Goal: Task Accomplishment & Management: Manage account settings

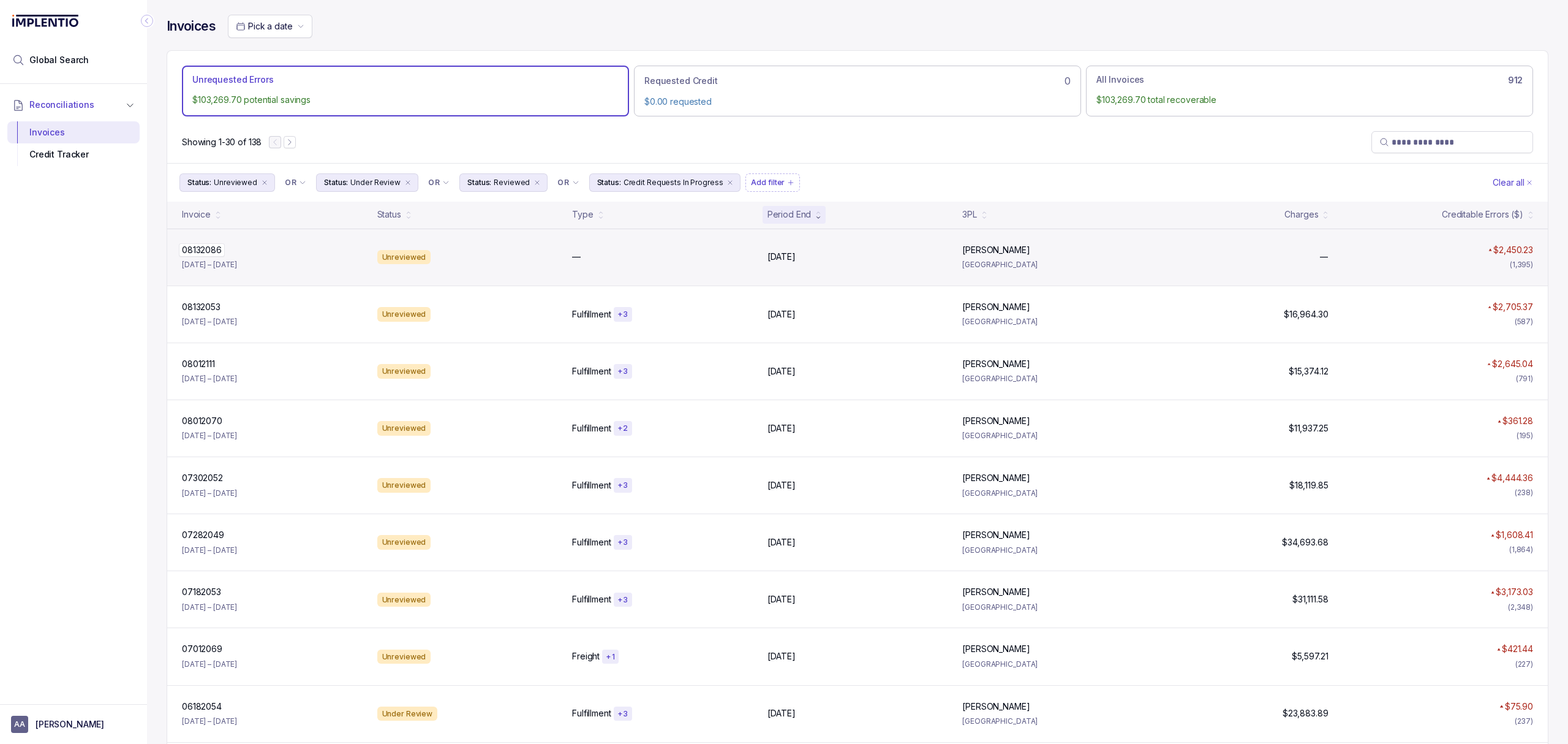
click at [190, 248] on p "08132086" at bounding box center [201, 250] width 46 height 13
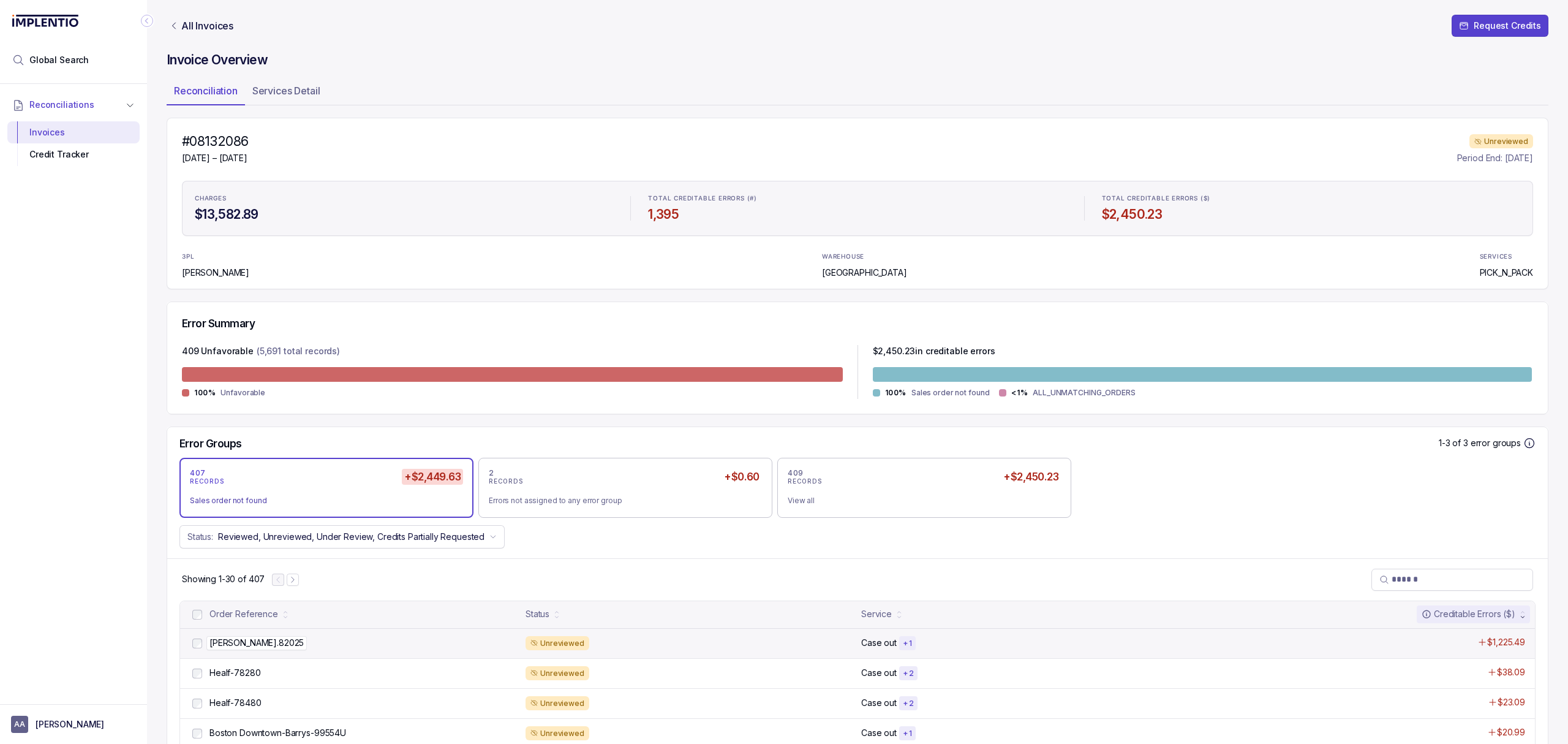
click at [236, 645] on p "[PERSON_NAME].82025" at bounding box center [256, 642] width 100 height 13
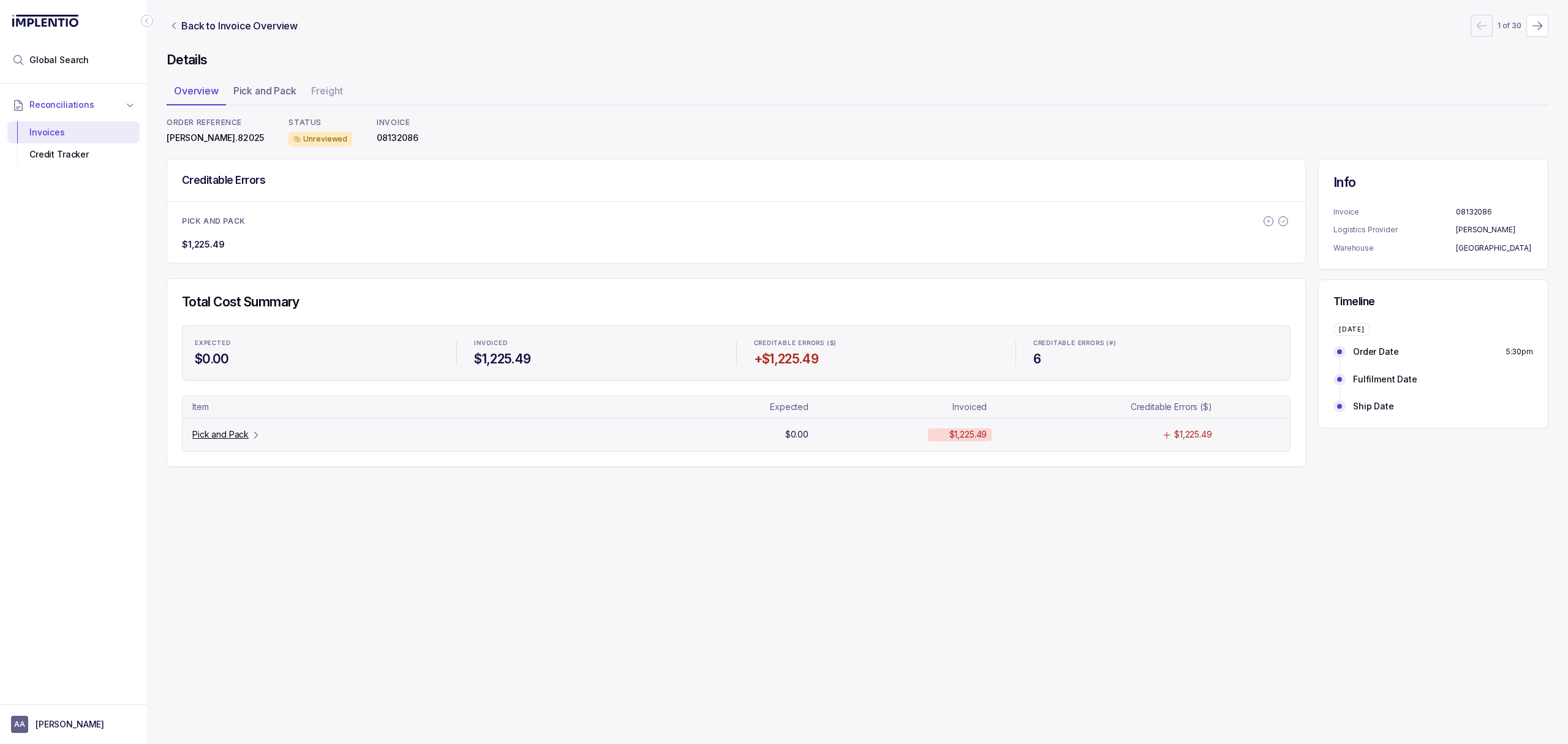
click at [234, 432] on p "Pick and Pack" at bounding box center [220, 434] width 56 height 12
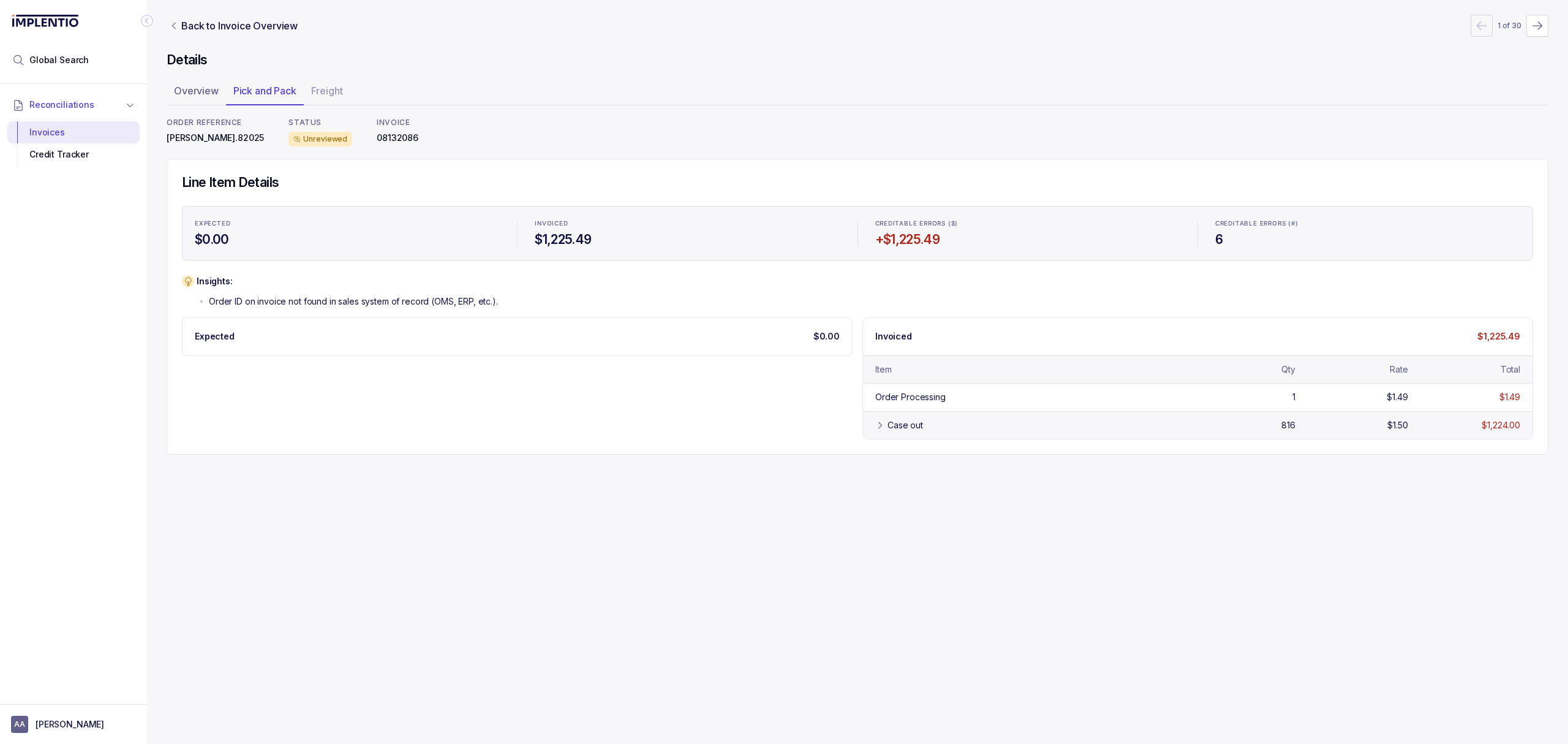
click at [935, 420] on div "Case out" at bounding box center [1036, 425] width 296 height 12
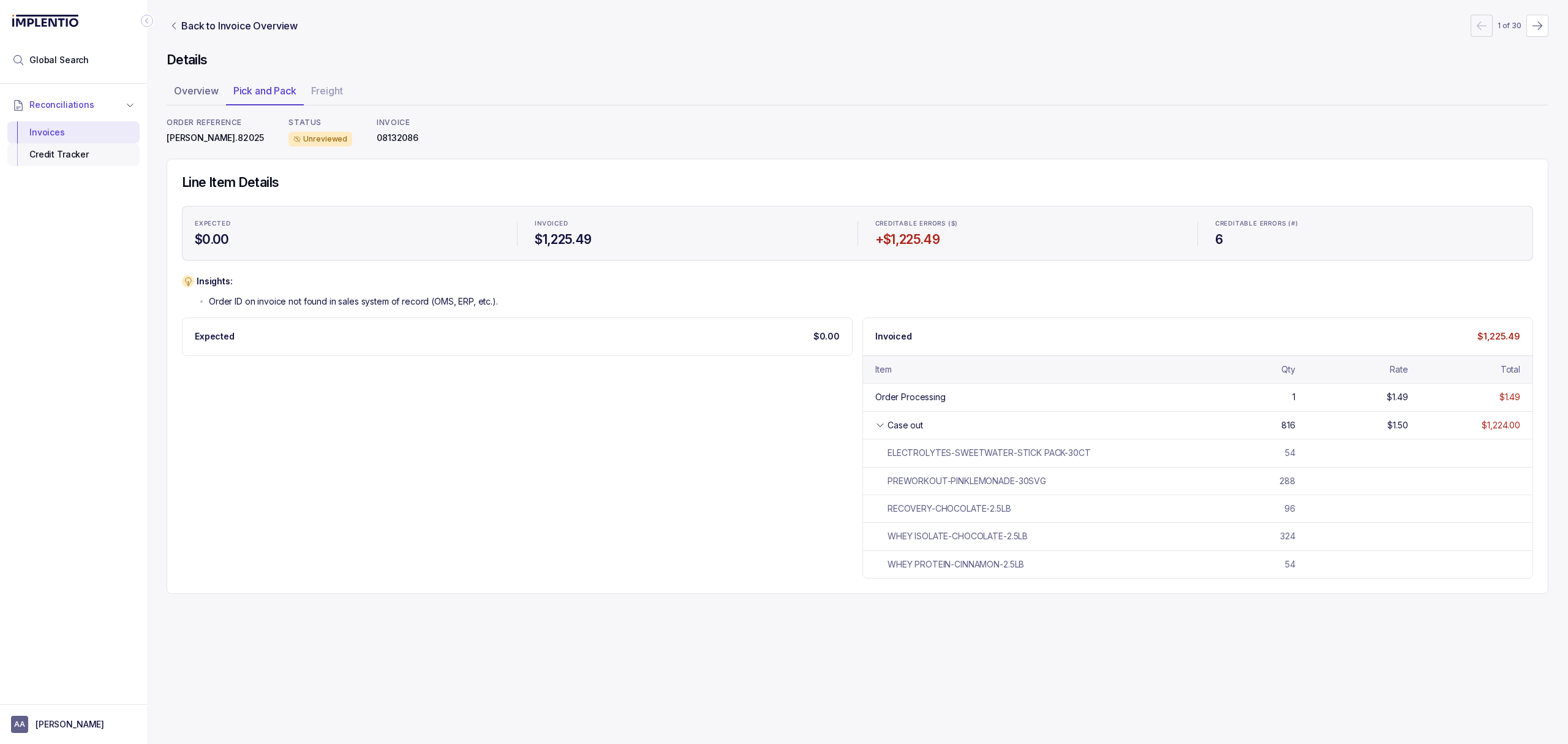
click at [51, 147] on div "Credit Tracker" at bounding box center [73, 154] width 113 height 22
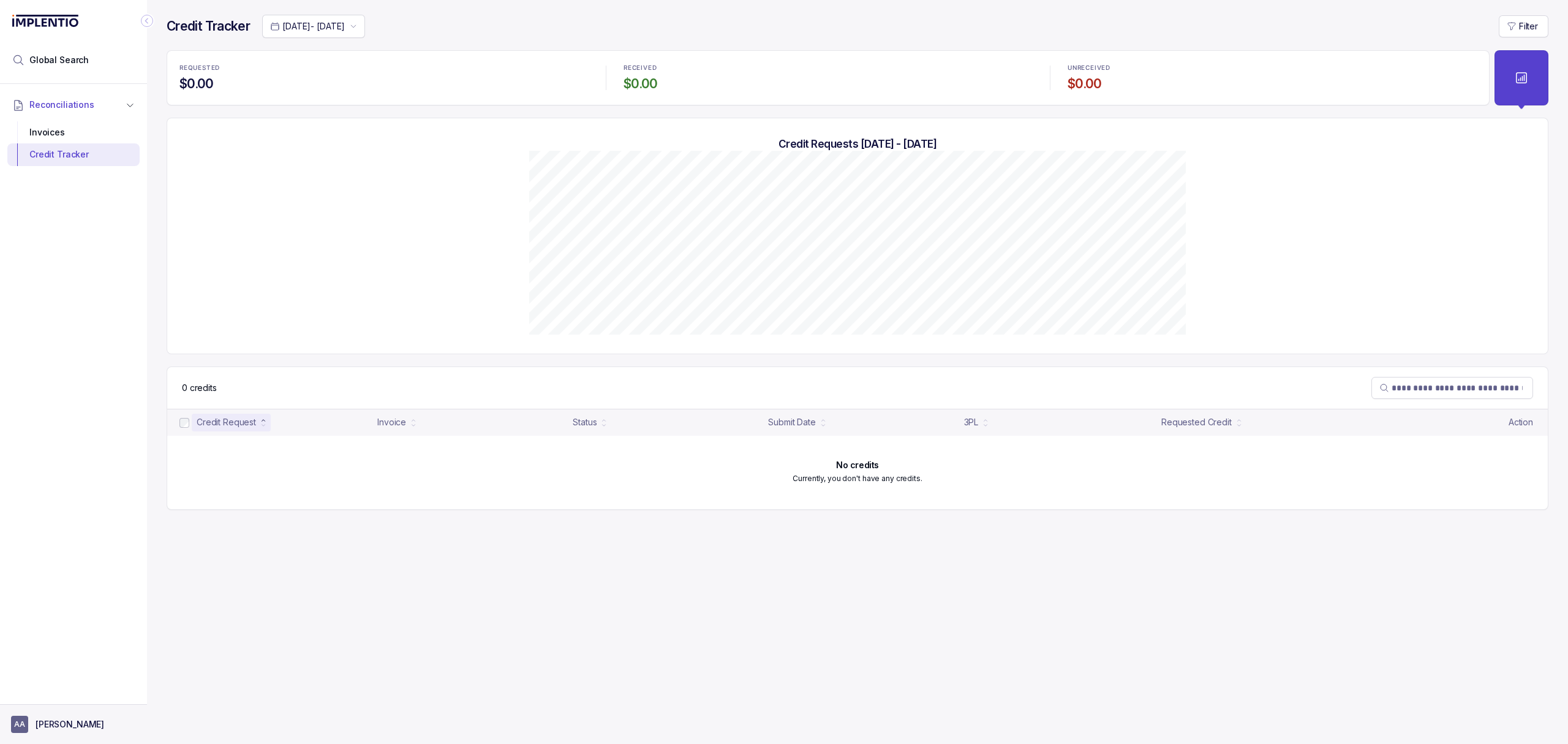
click at [66, 721] on p "[PERSON_NAME]" at bounding box center [70, 724] width 69 height 12
click at [69, 696] on p "Logout" at bounding box center [81, 697] width 102 height 12
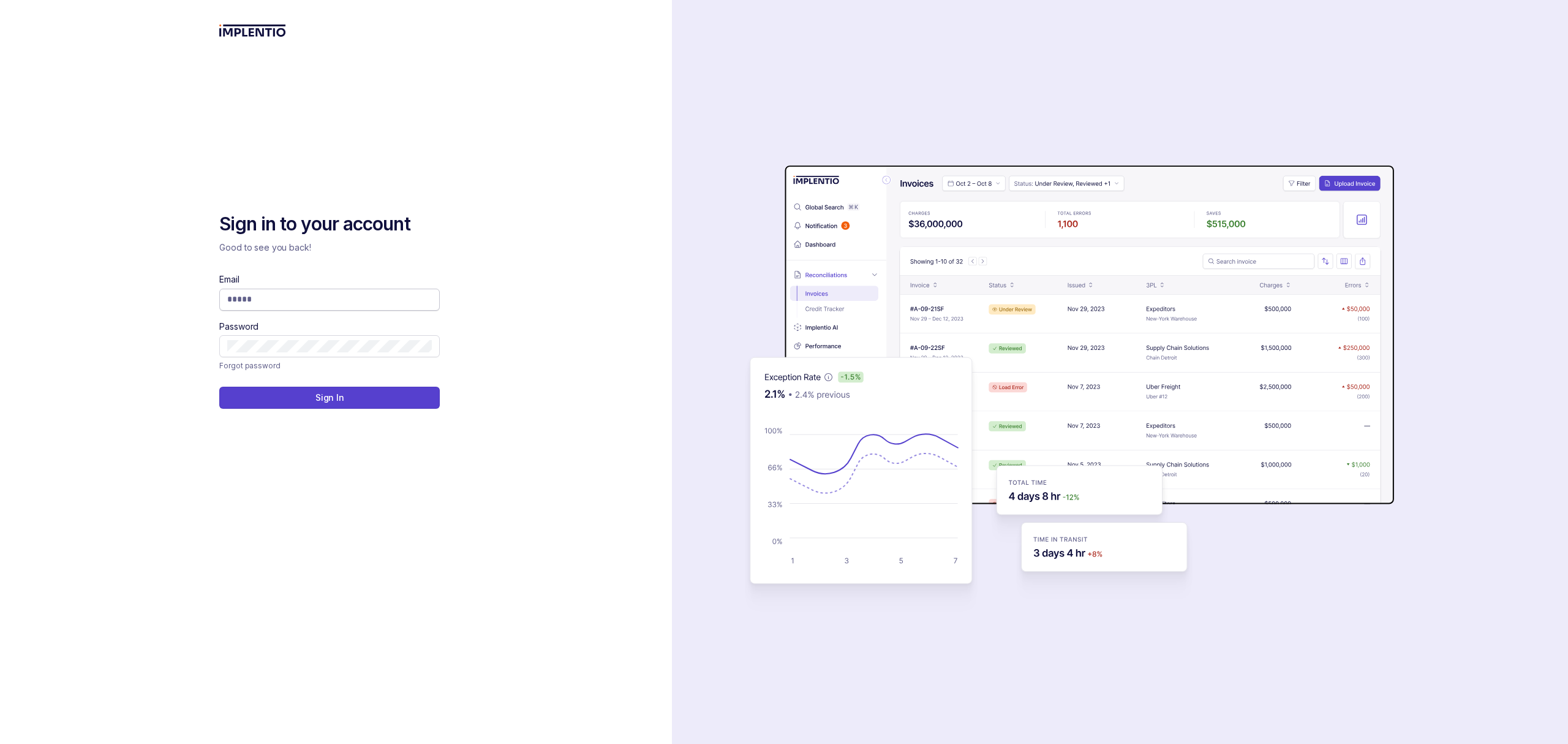
click at [287, 305] on input "Email" at bounding box center [330, 298] width 205 height 12
type input "**********"
